Goal: Information Seeking & Learning: Learn about a topic

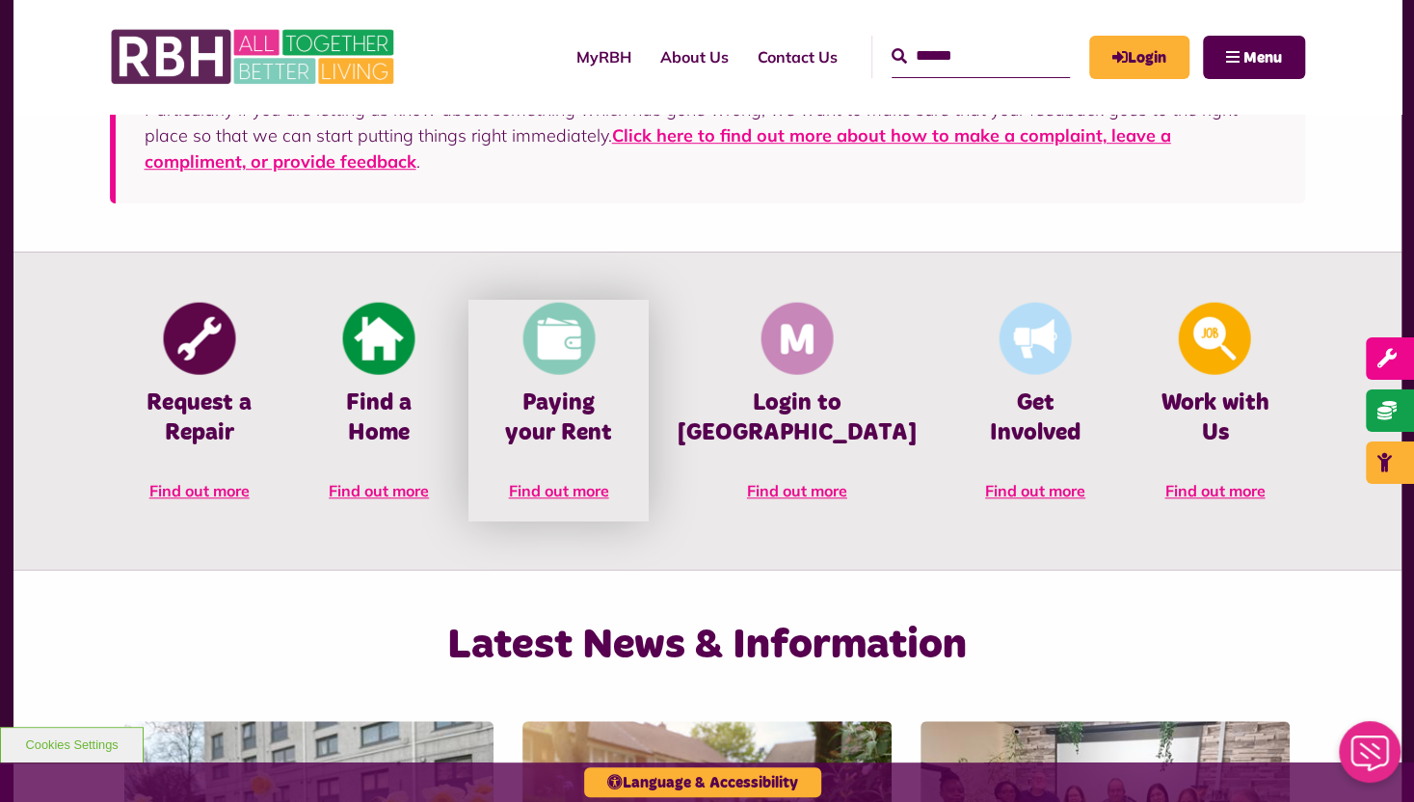
scroll to position [771, 0]
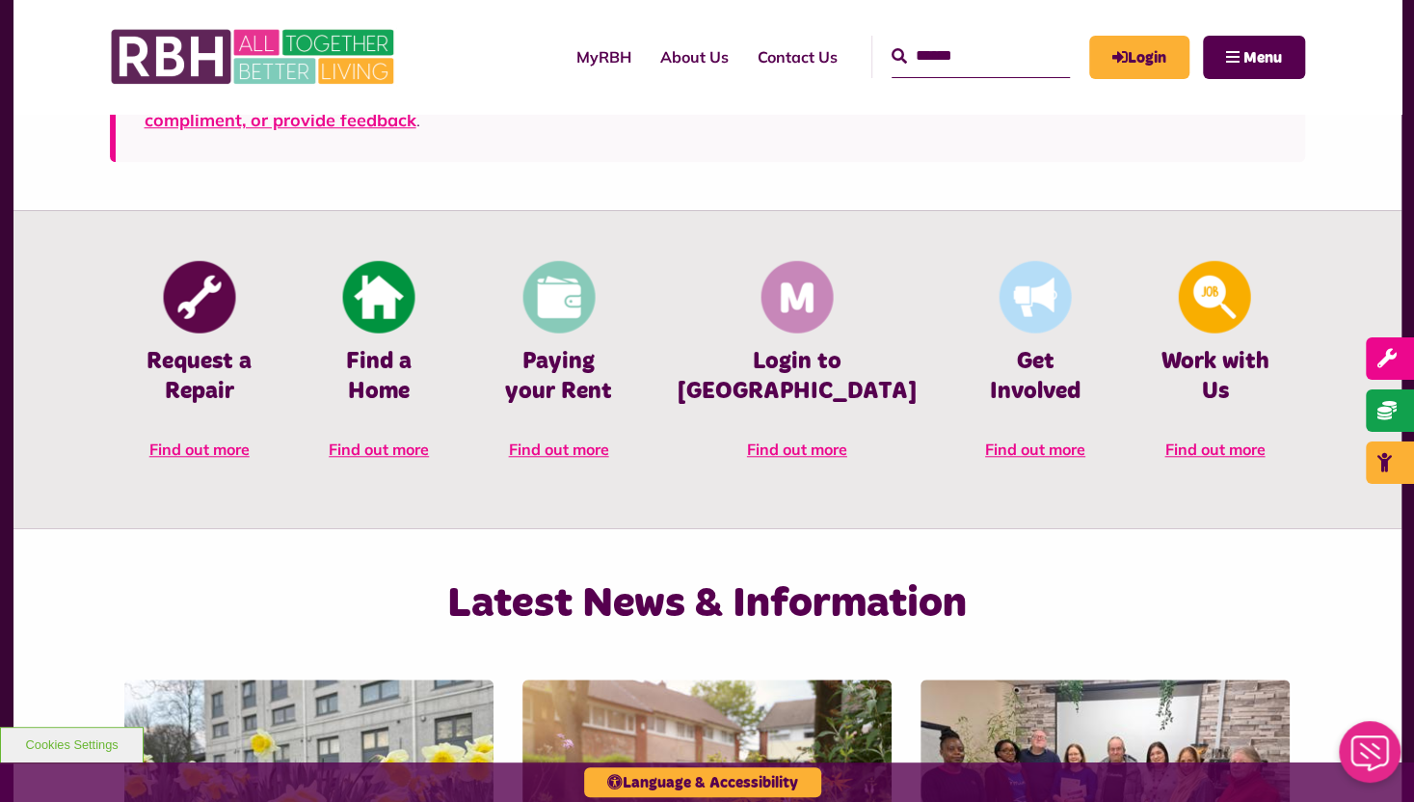
click at [929, 47] on input "Search" at bounding box center [980, 56] width 178 height 41
type input "**********"
click at [891, 45] on button "Search" at bounding box center [898, 56] width 15 height 23
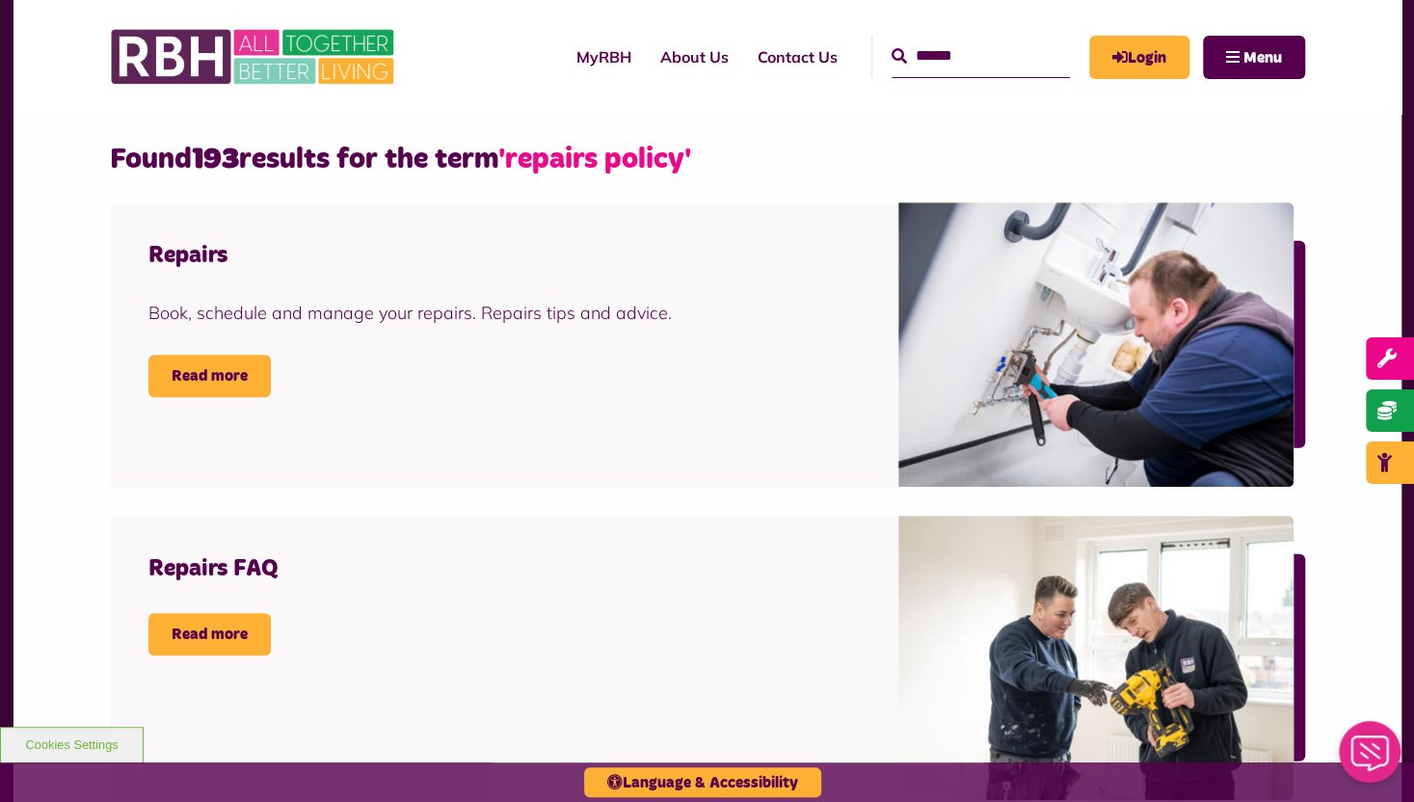
scroll to position [385, 0]
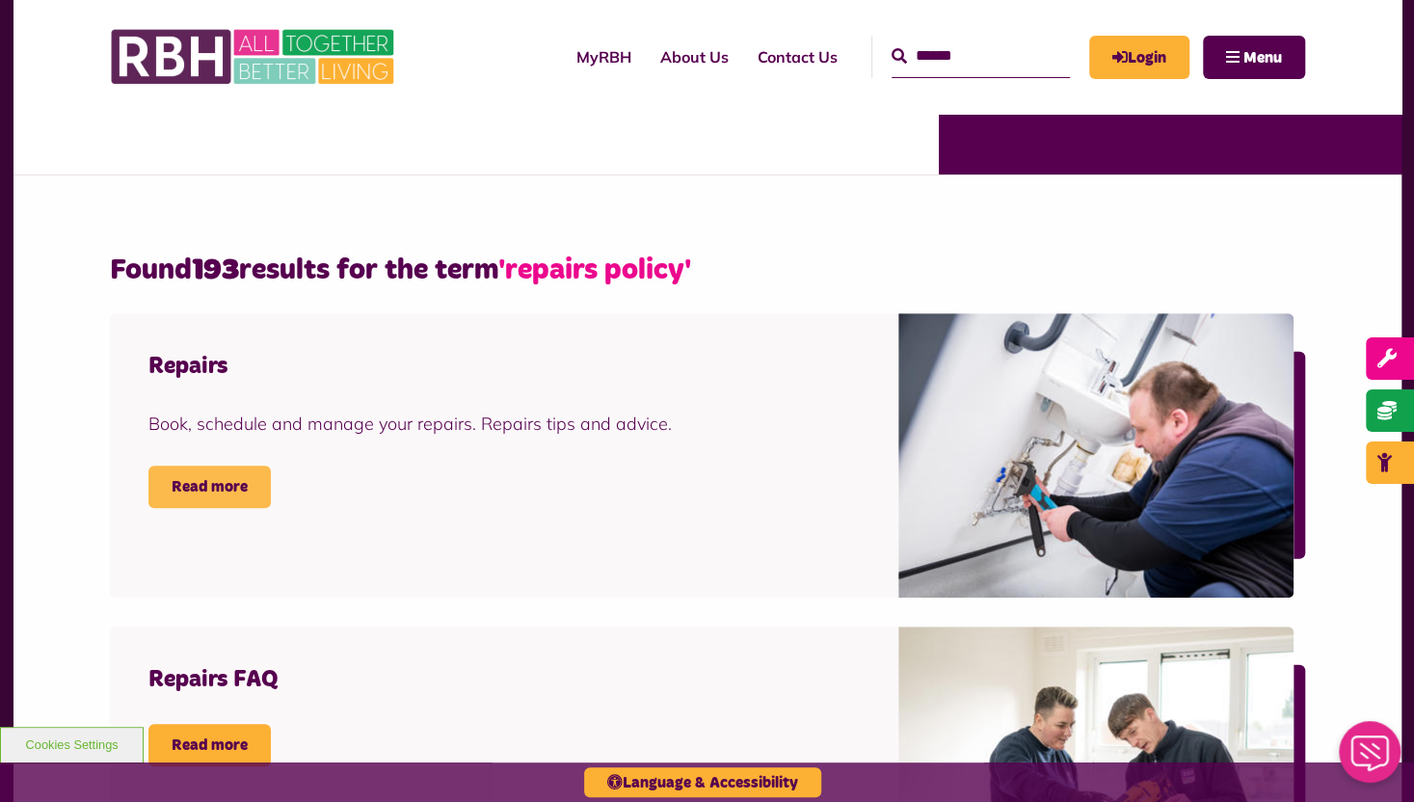
click at [216, 477] on link "Read more" at bounding box center [209, 486] width 122 height 42
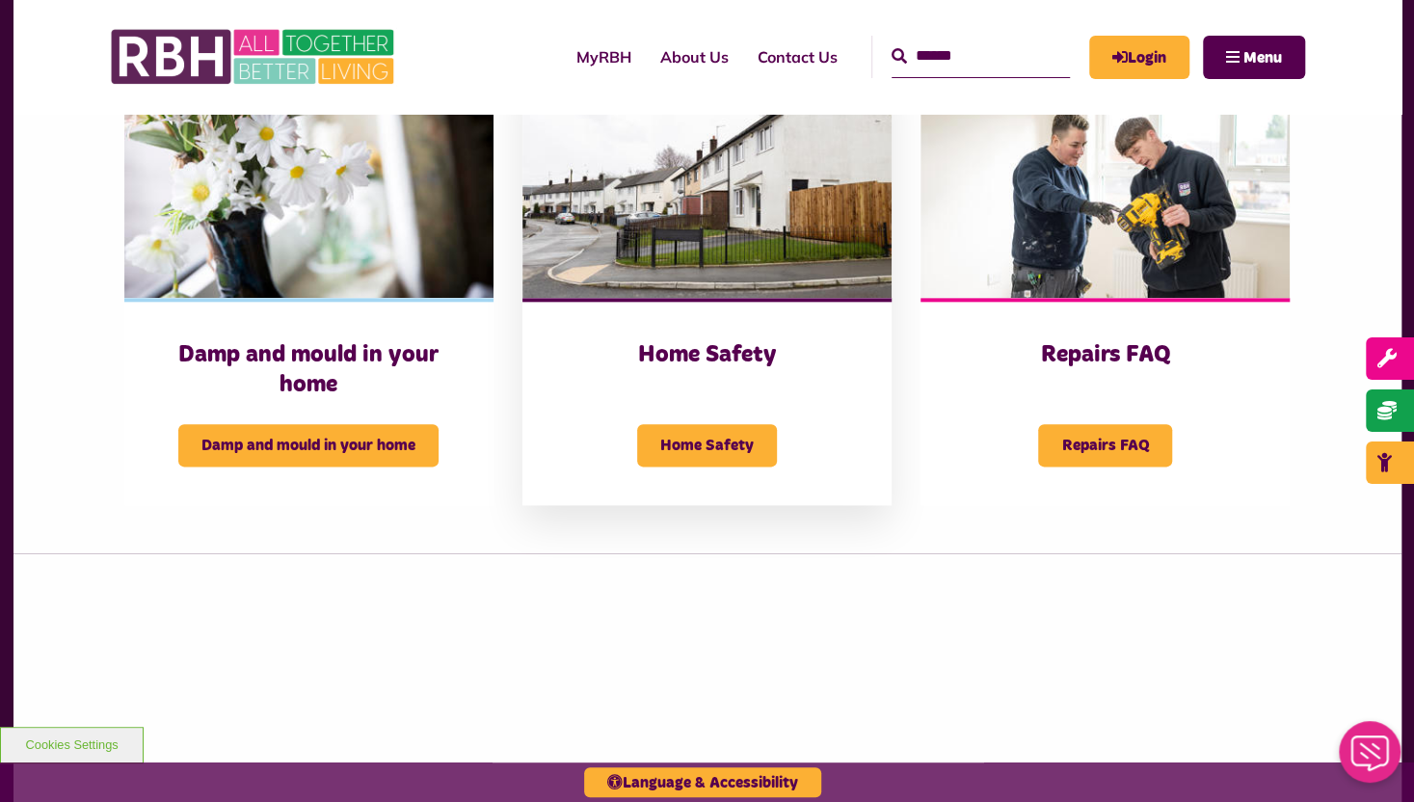
scroll to position [1060, 0]
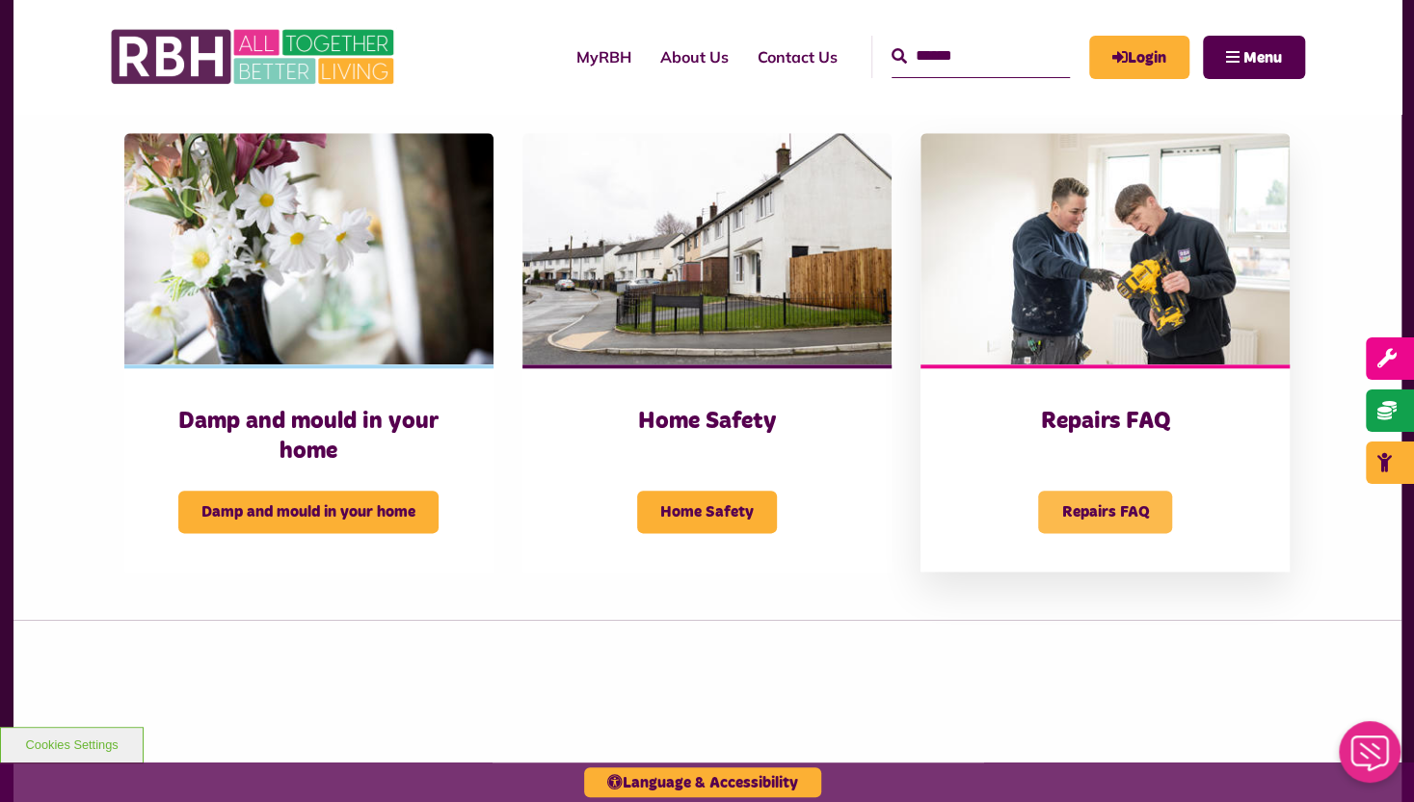
click at [1086, 512] on span "Repairs FAQ" at bounding box center [1105, 512] width 134 height 42
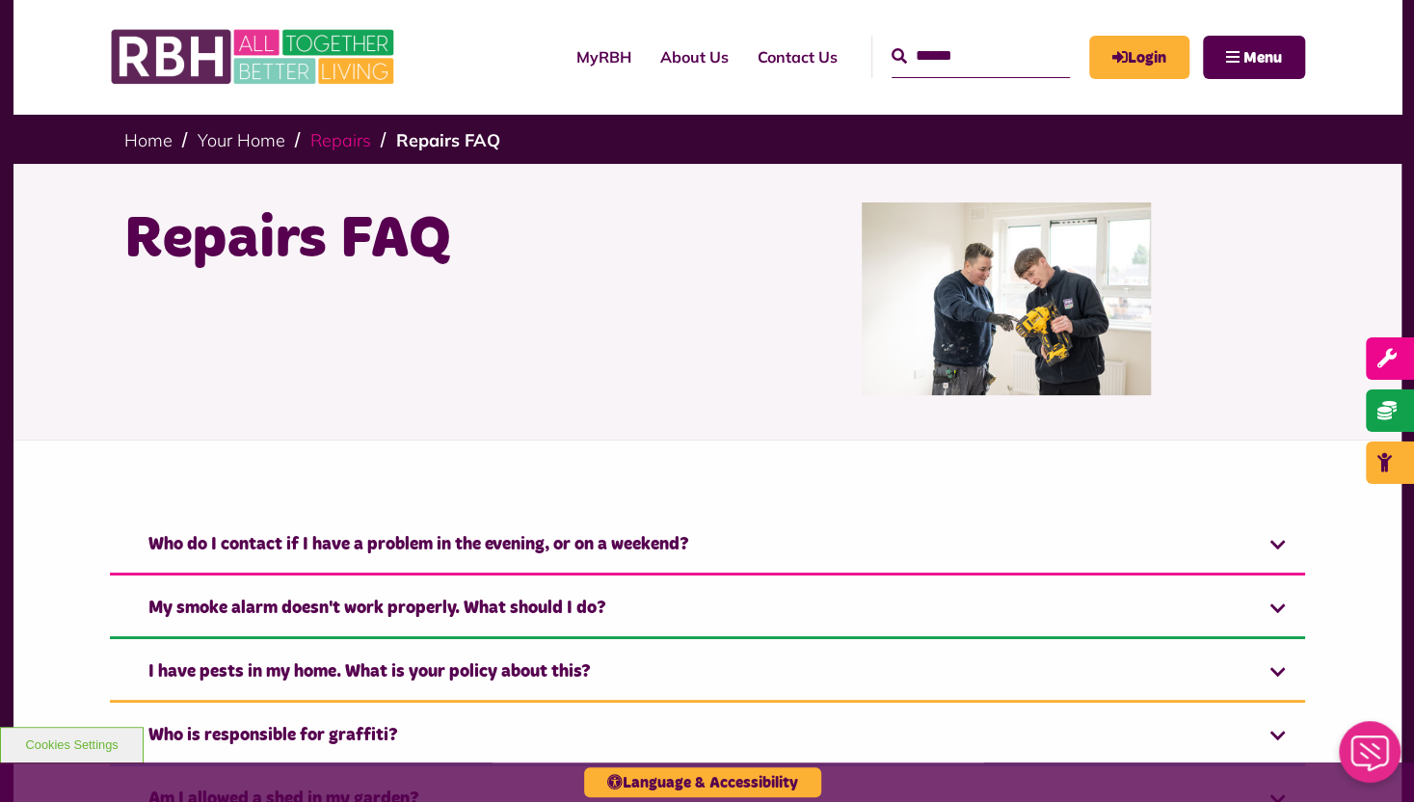
click at [360, 134] on link "Repairs" at bounding box center [340, 140] width 61 height 22
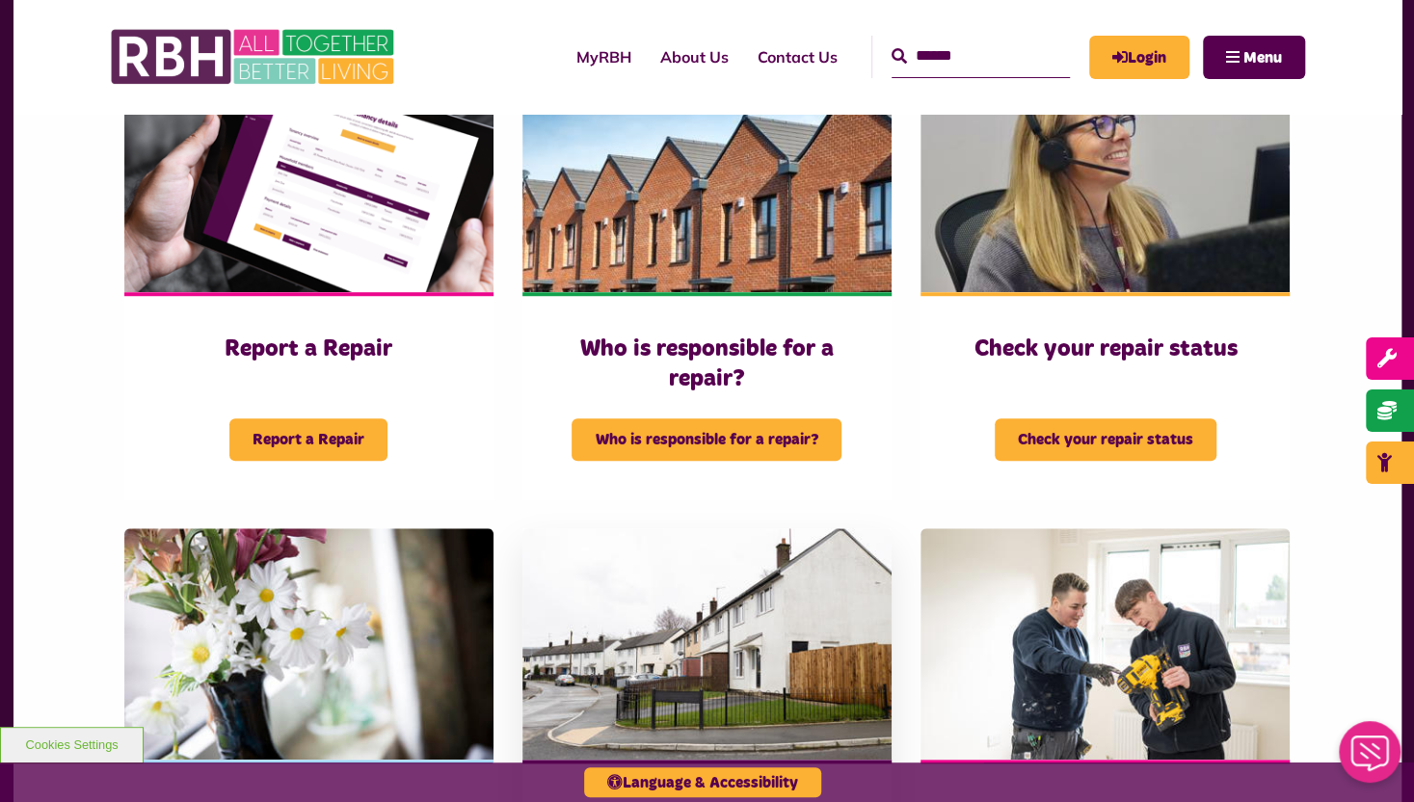
scroll to position [675, 0]
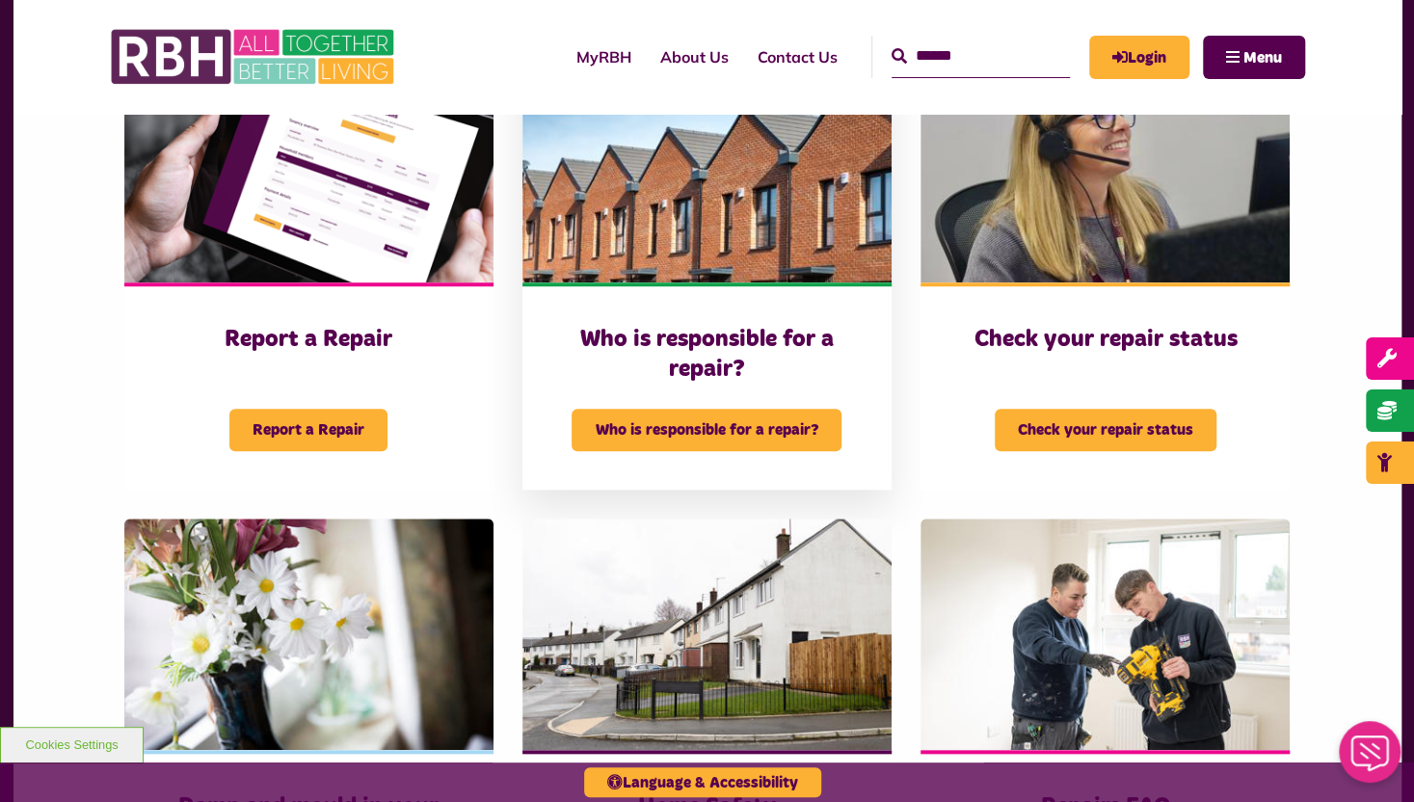
click at [704, 342] on h3 "Who is responsible for a repair?" at bounding box center [707, 355] width 292 height 60
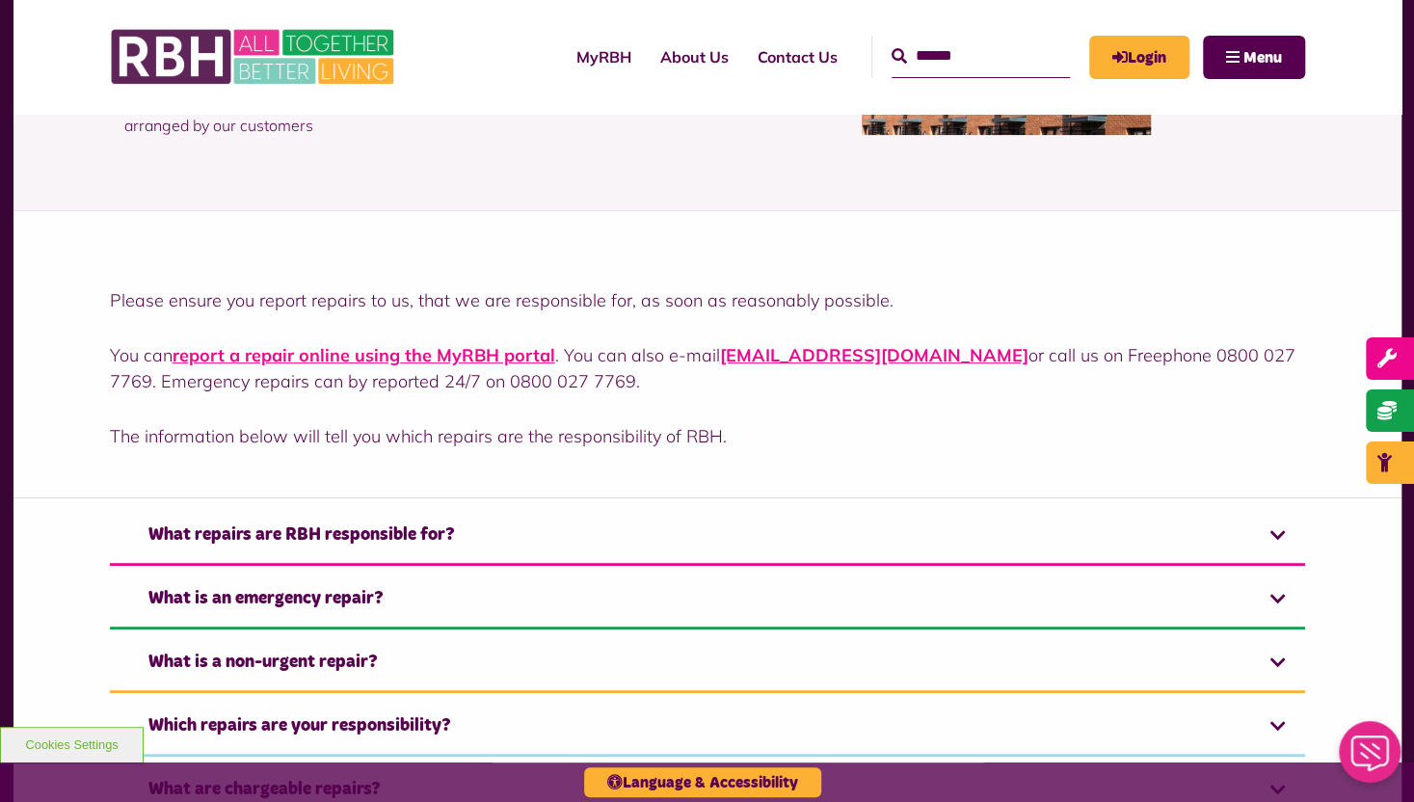
scroll to position [385, 0]
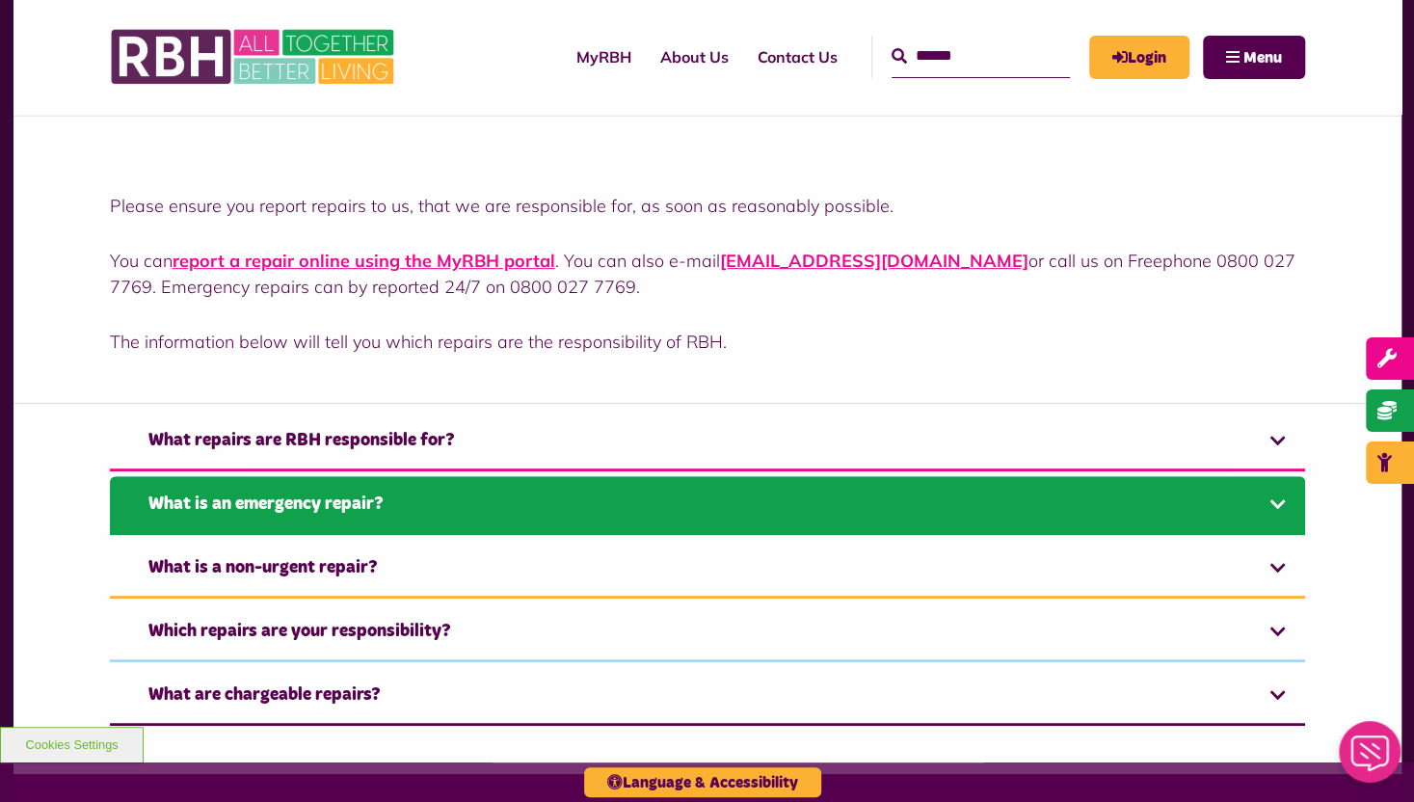
click at [1278, 498] on link "What is an emergency repair?" at bounding box center [707, 505] width 1195 height 59
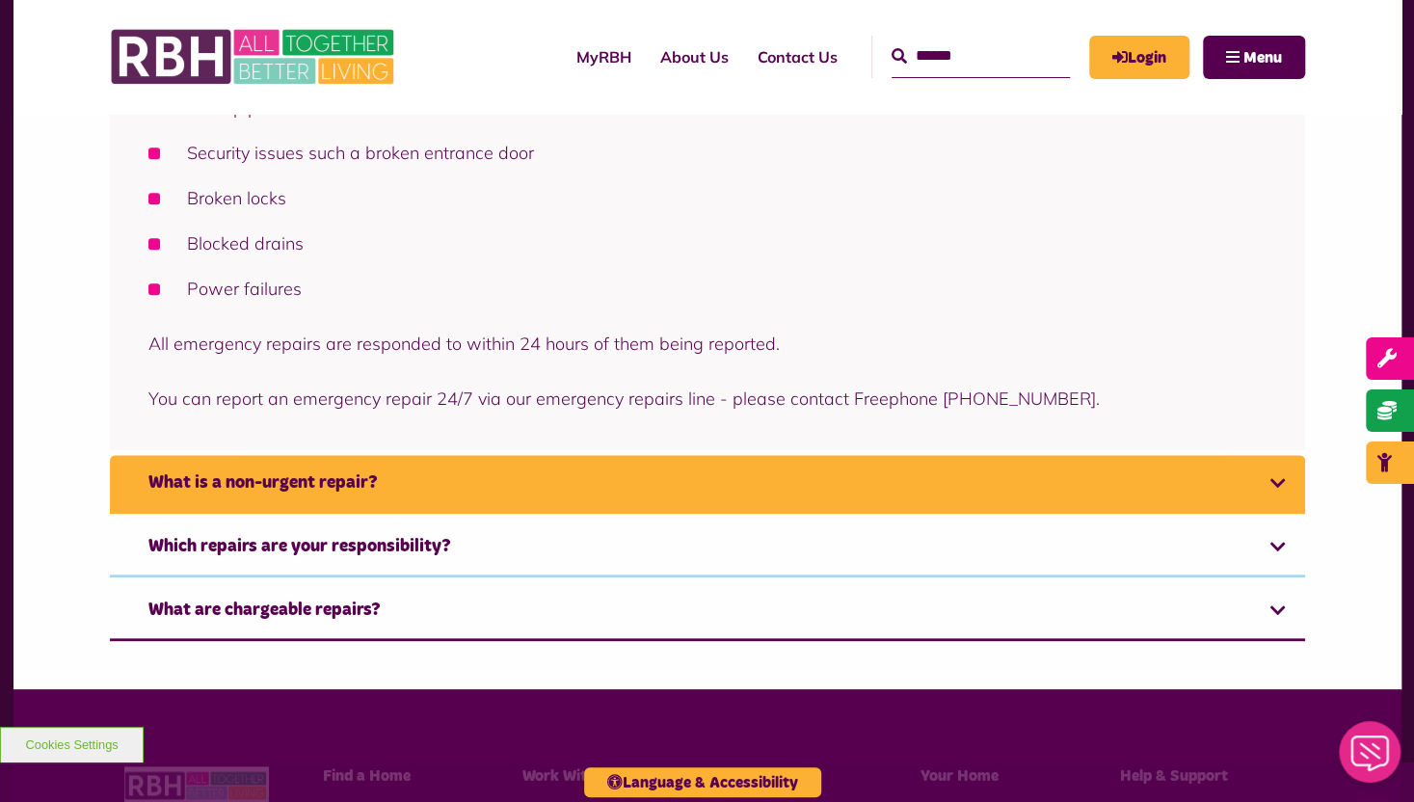
scroll to position [1060, 0]
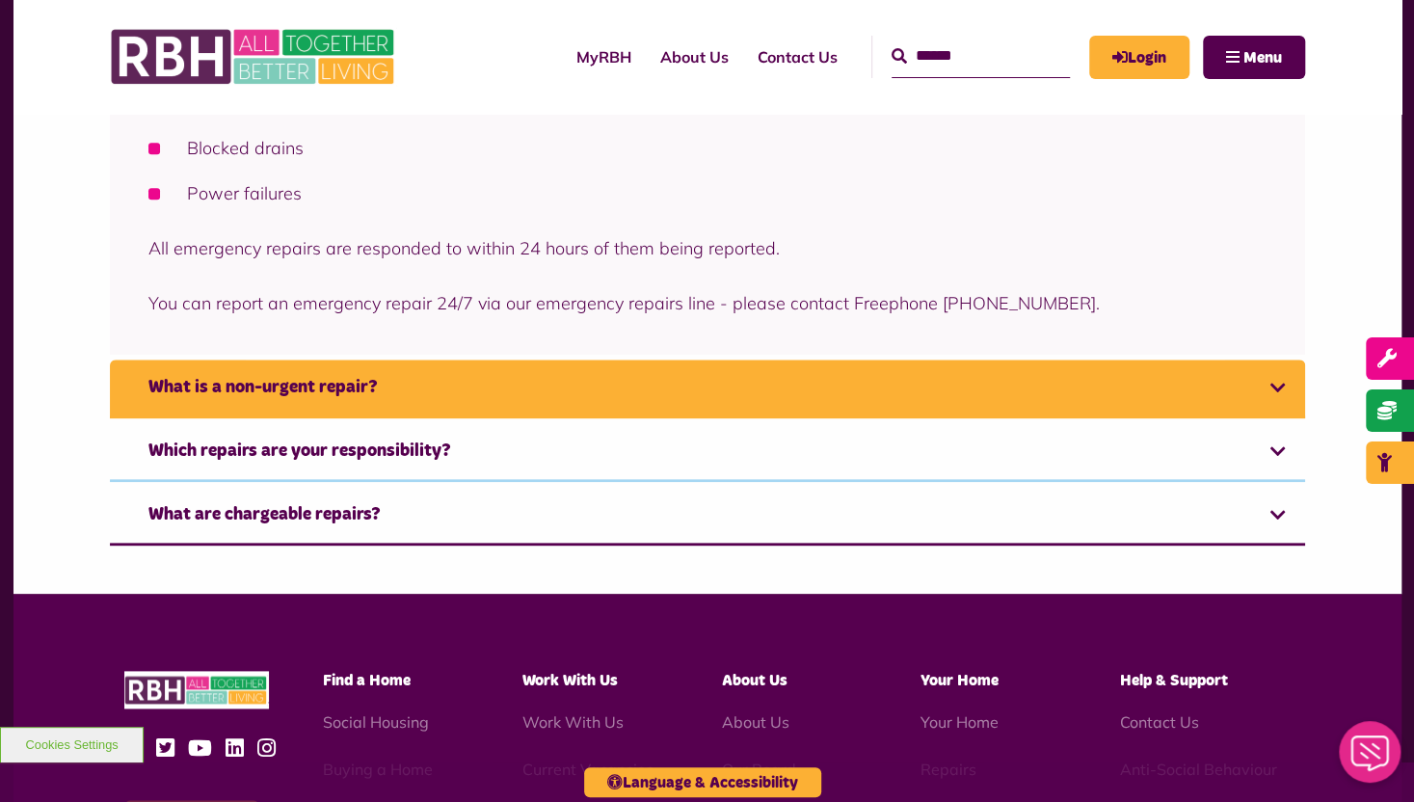
click at [1280, 382] on link "What is a non-urgent repair?" at bounding box center [707, 388] width 1195 height 59
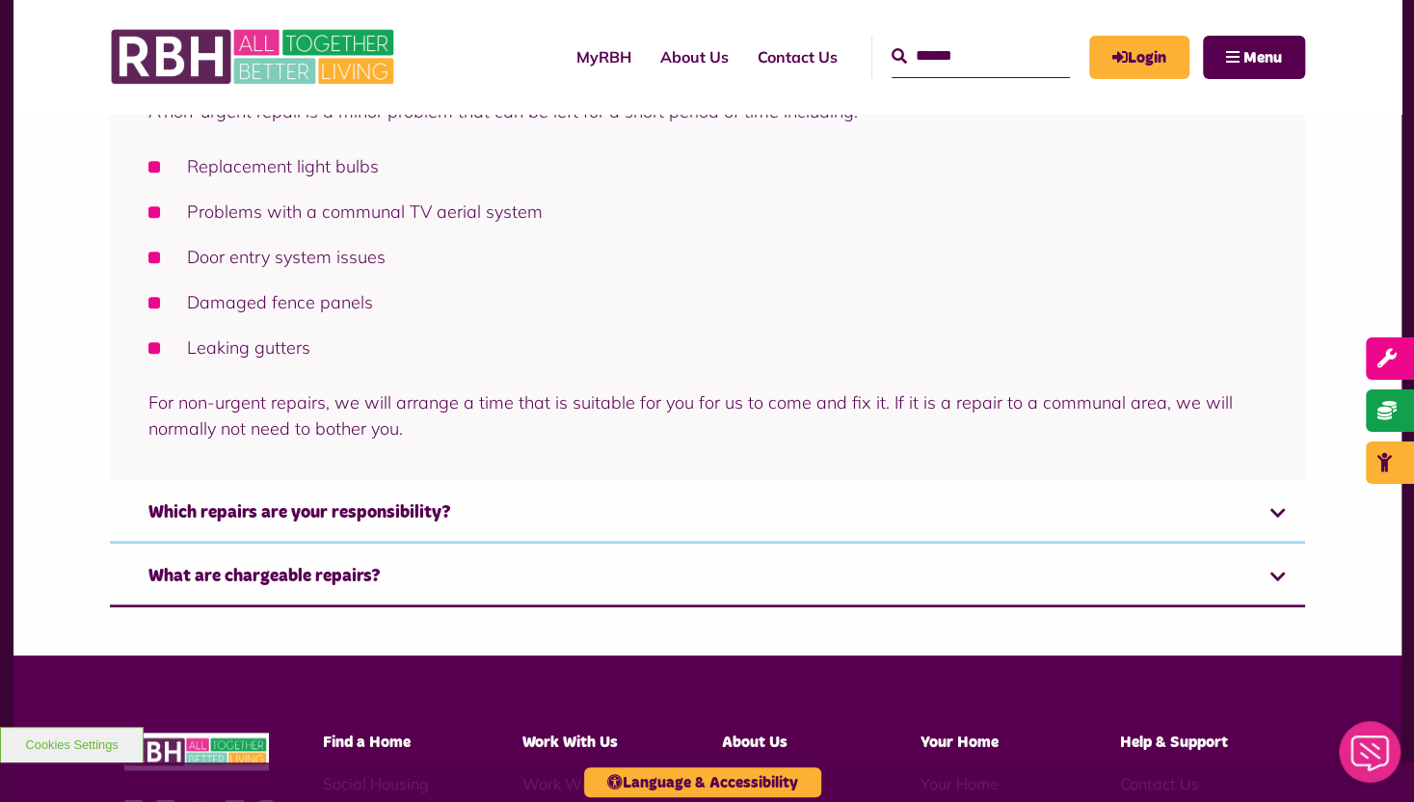
scroll to position [1021, 0]
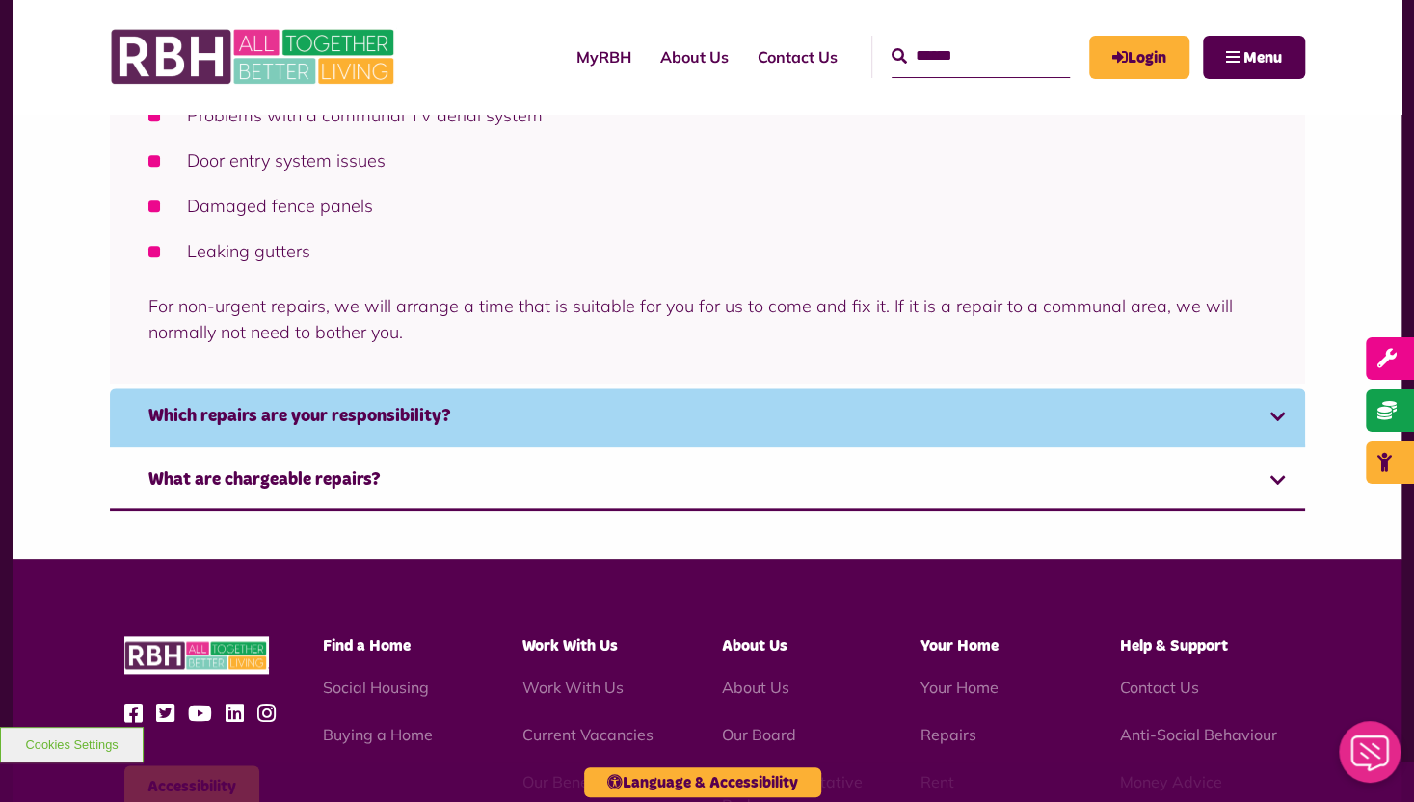
click at [1279, 415] on link "Which repairs are your responsibility?" at bounding box center [707, 417] width 1195 height 59
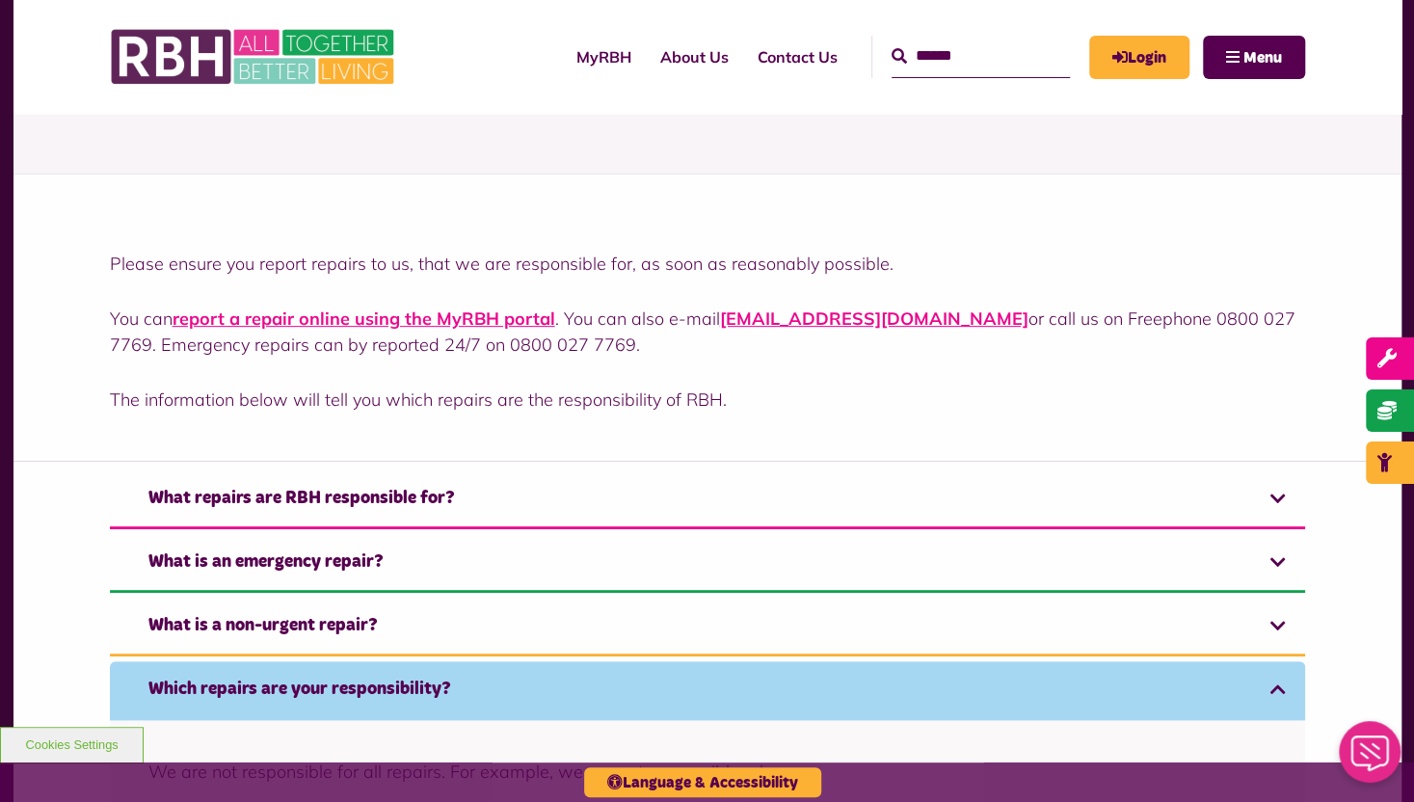
scroll to position [355, 0]
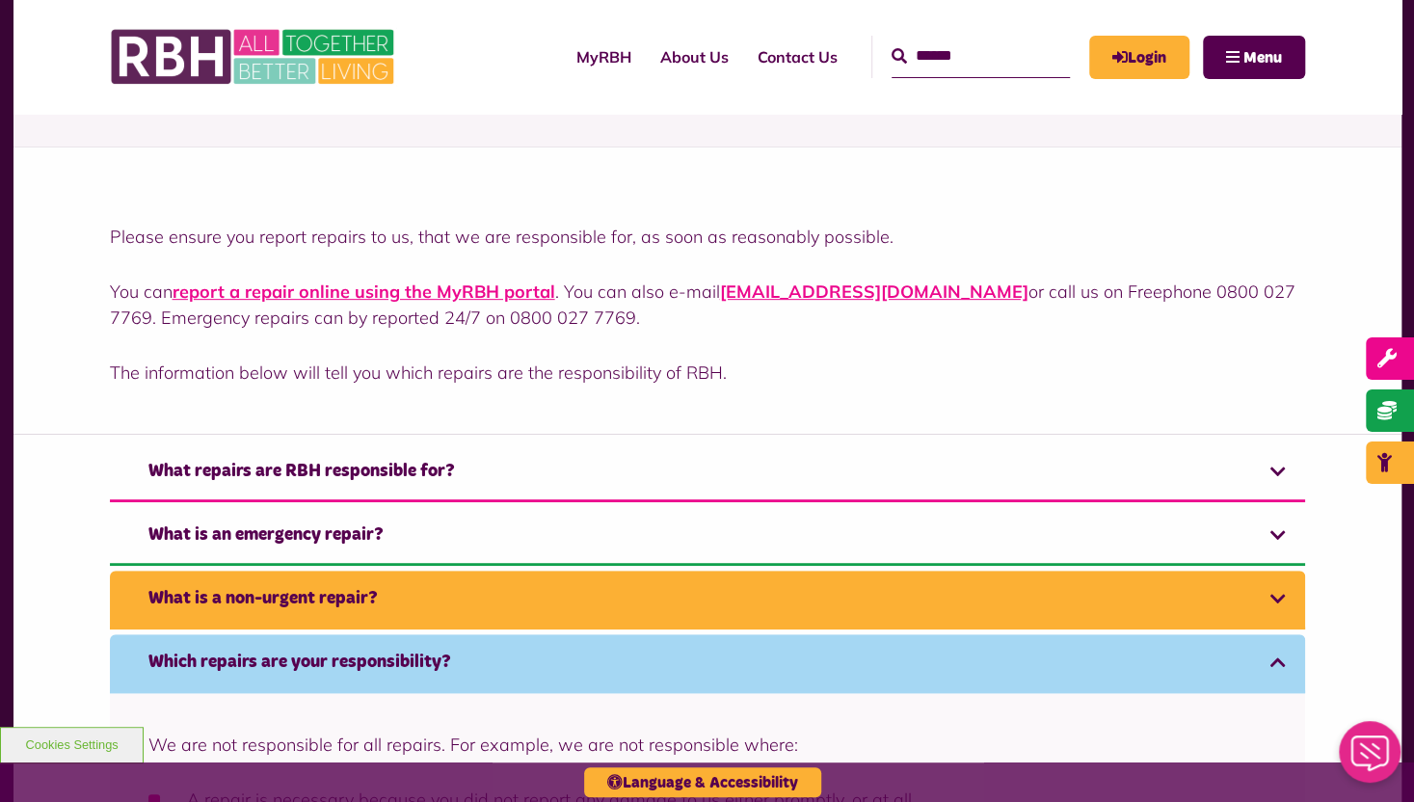
click at [1275, 597] on link "What is a non-urgent repair?" at bounding box center [707, 600] width 1195 height 59
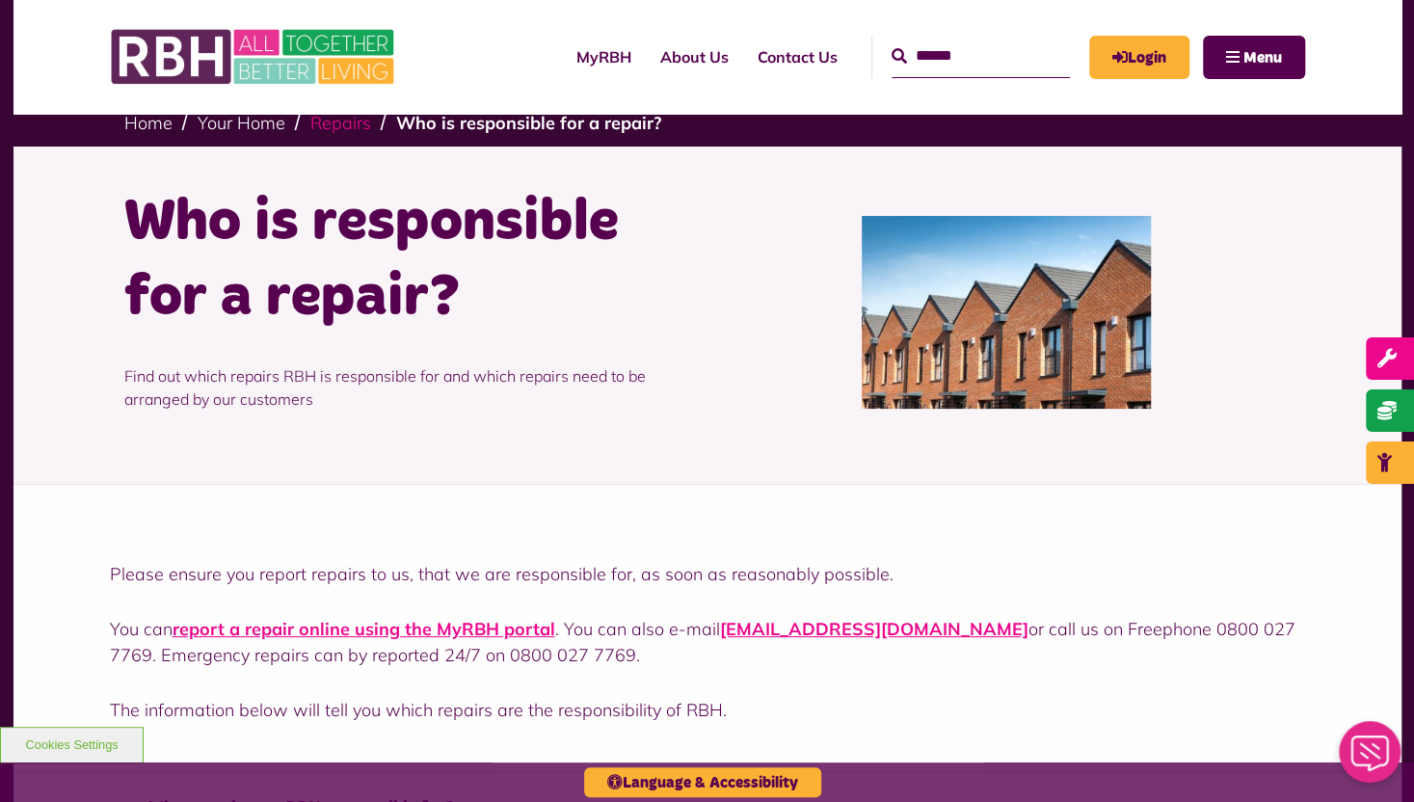
scroll to position [0, 0]
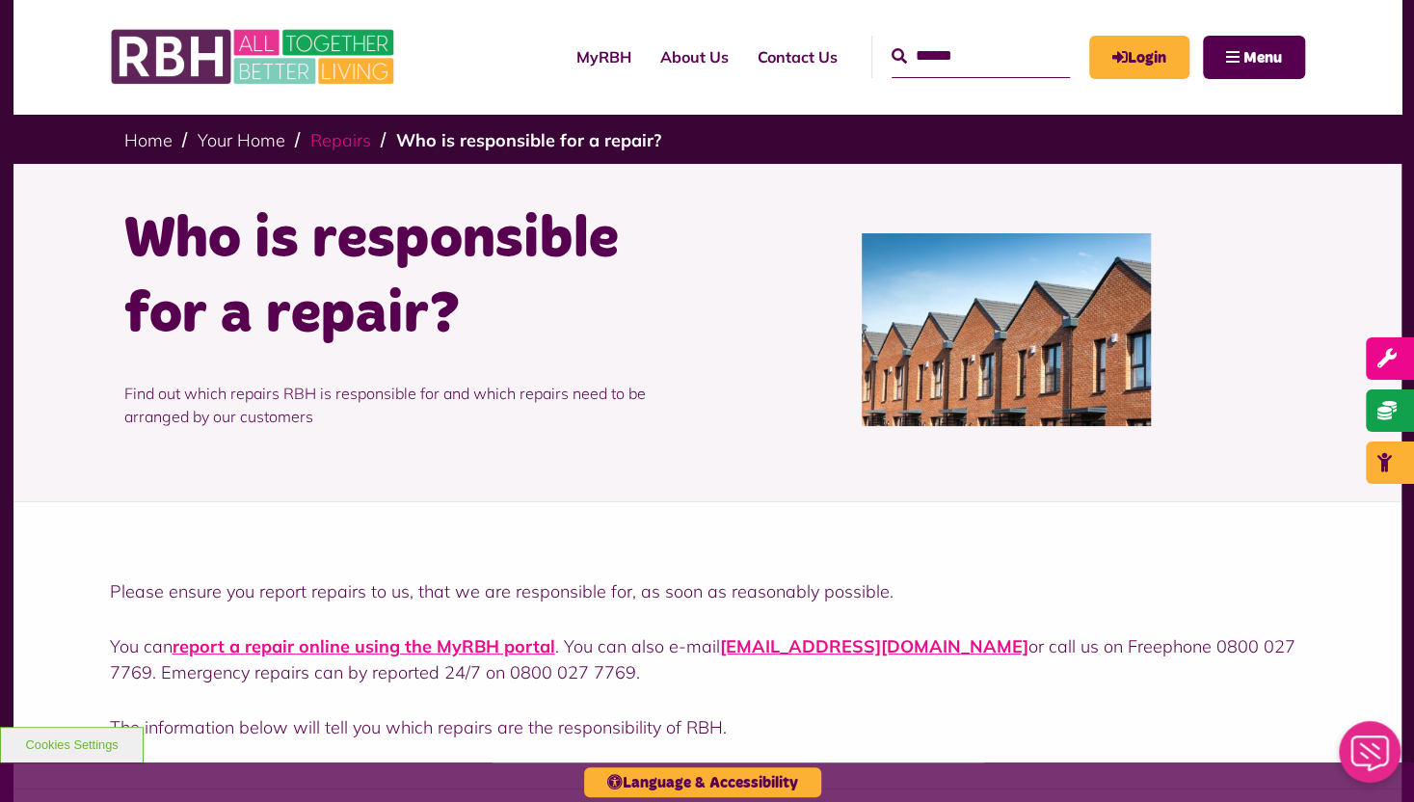
click at [349, 142] on link "Repairs" at bounding box center [340, 140] width 61 height 22
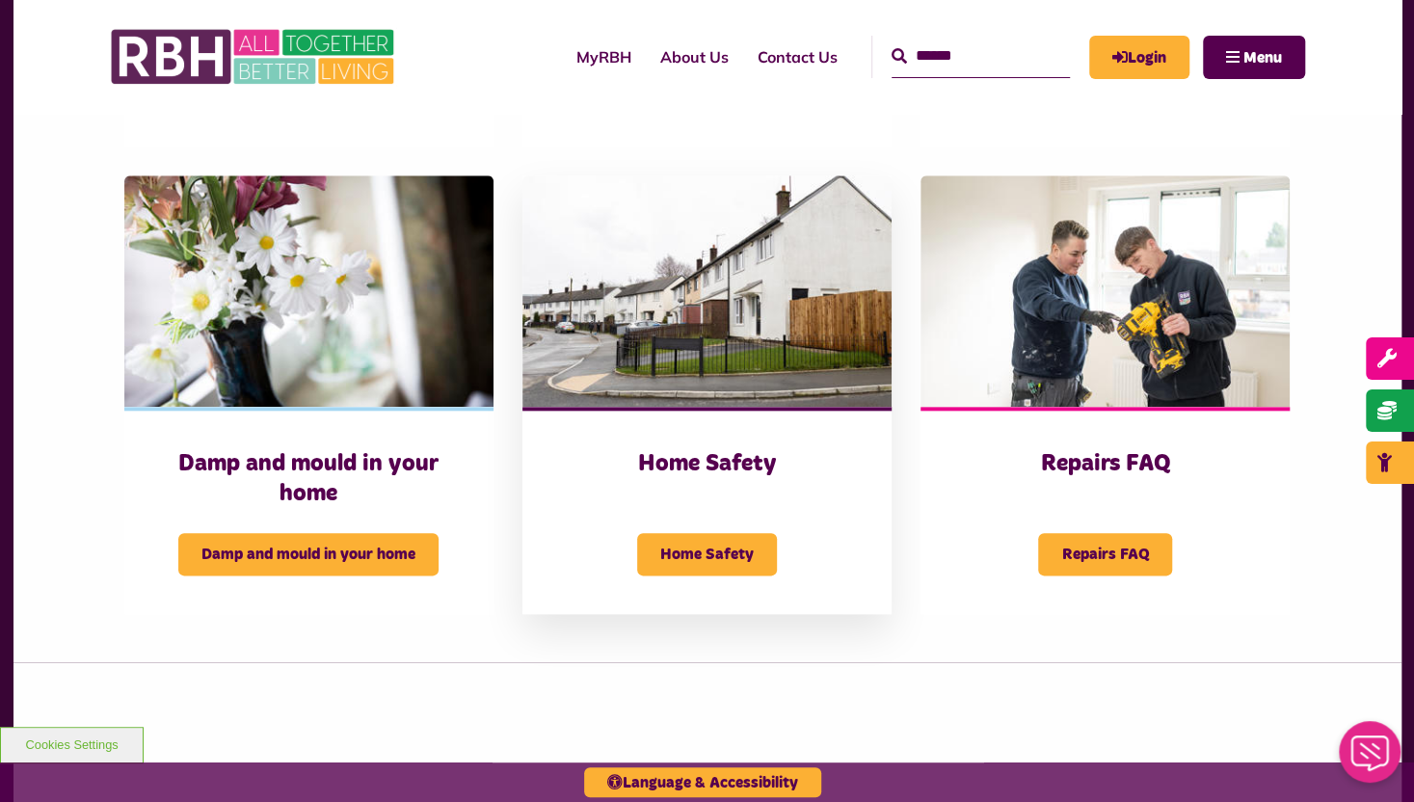
scroll to position [1060, 0]
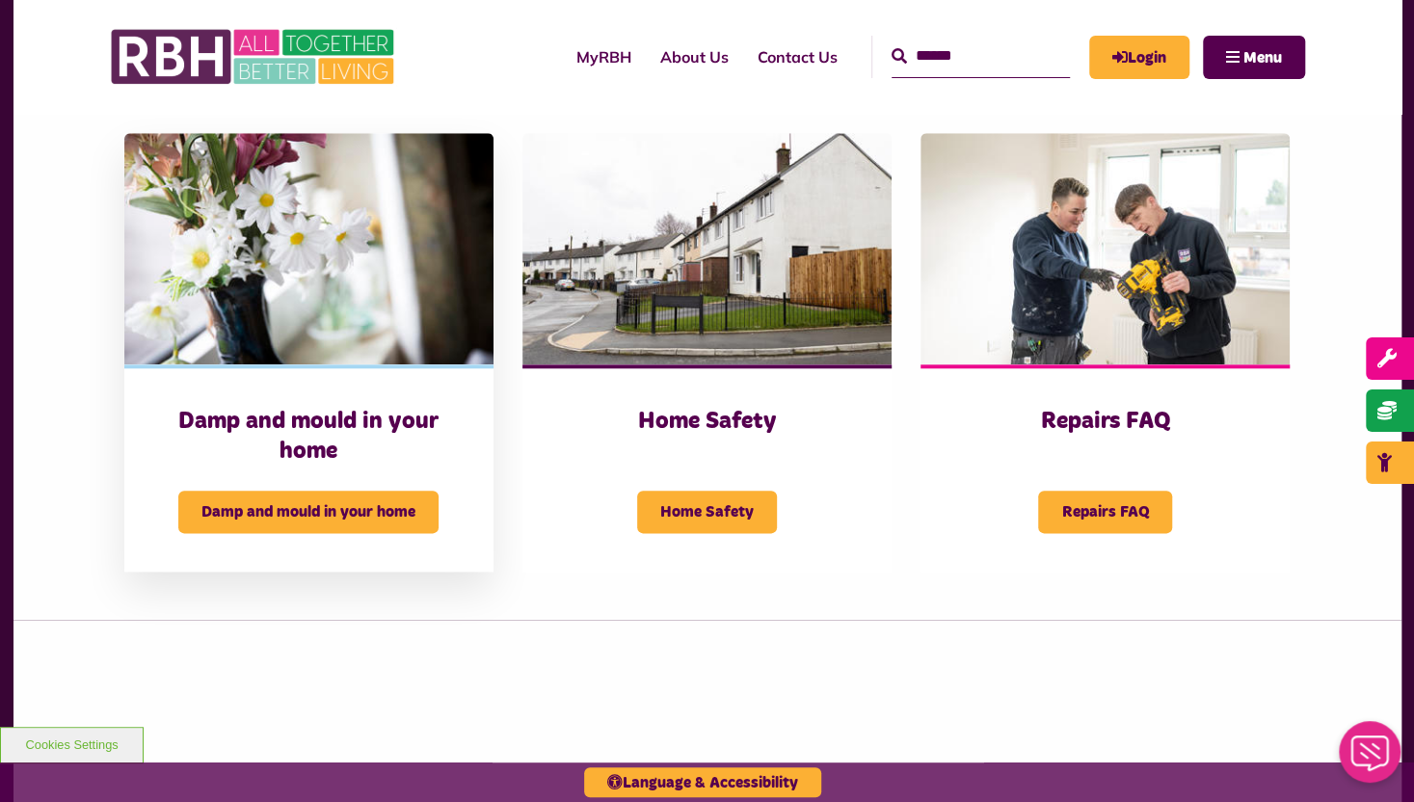
click at [289, 428] on h3 "Damp and mould in your home" at bounding box center [309, 437] width 292 height 60
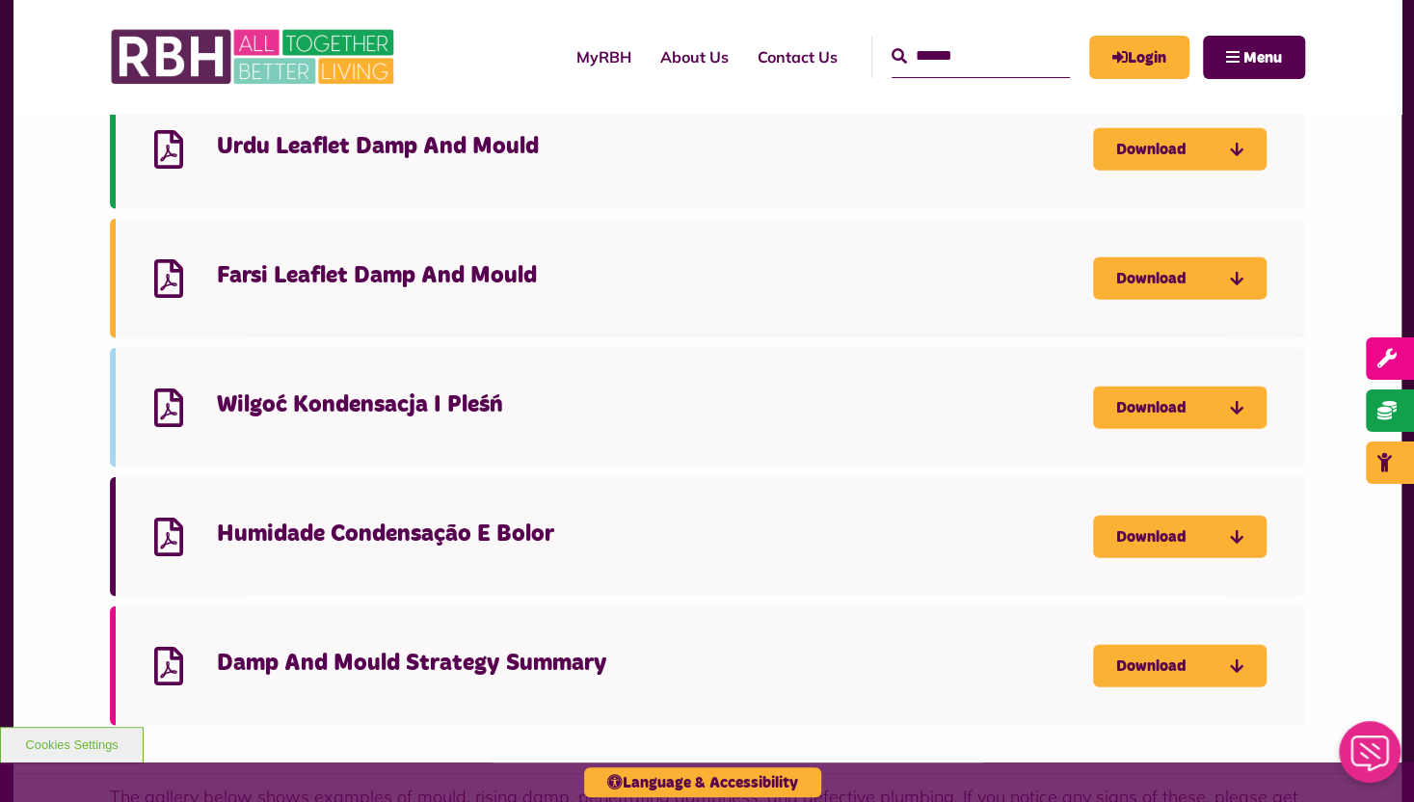
scroll to position [2795, 0]
